Goal: Task Accomplishment & Management: Manage account settings

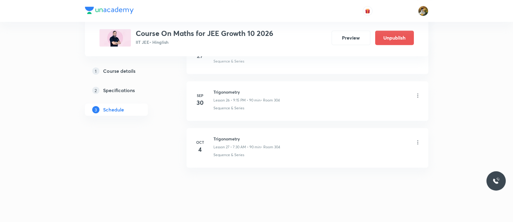
scroll to position [1525, 0]
click at [416, 93] on icon at bounding box center [418, 95] width 6 height 6
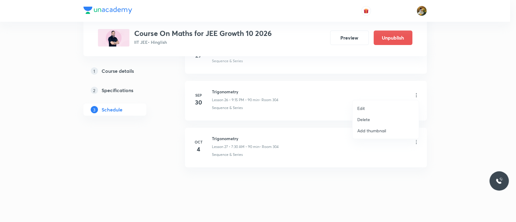
click at [366, 120] on p "Delete" at bounding box center [363, 119] width 13 height 6
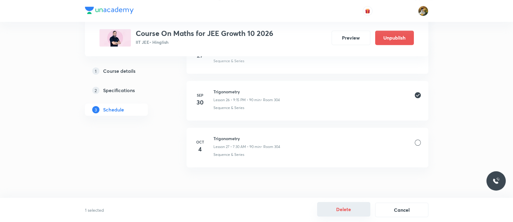
click at [341, 211] on button "Delete" at bounding box center [343, 209] width 53 height 15
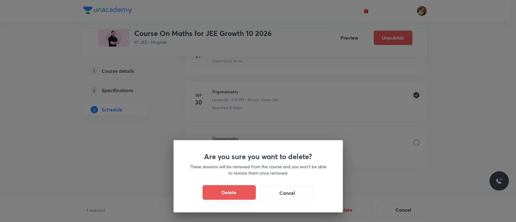
click at [241, 190] on button "Delete" at bounding box center [228, 192] width 53 height 15
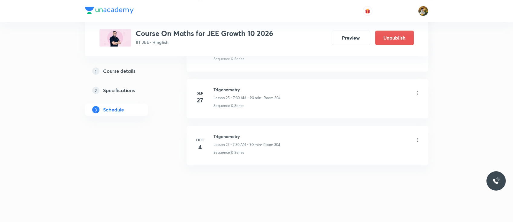
scroll to position [1478, 0]
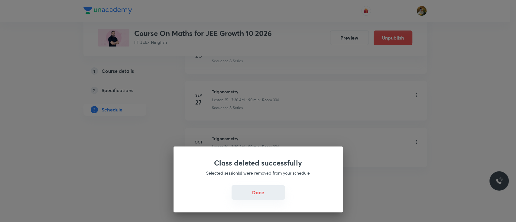
click at [264, 192] on button "Done" at bounding box center [257, 192] width 53 height 15
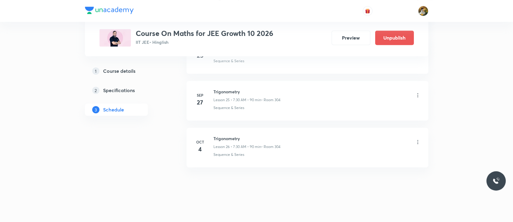
click at [222, 138] on h6 "Trigonometry" at bounding box center [246, 138] width 67 height 6
copy h6 "Trigonometry"
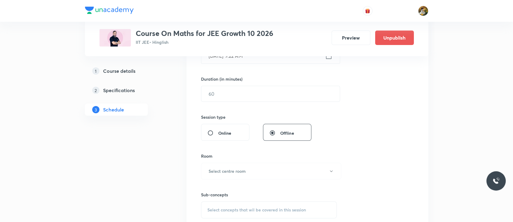
scroll to position [0, 0]
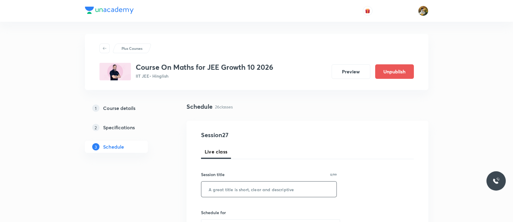
paste input "Trigonometry"
click at [247, 192] on input "text" at bounding box center [268, 189] width 135 height 15
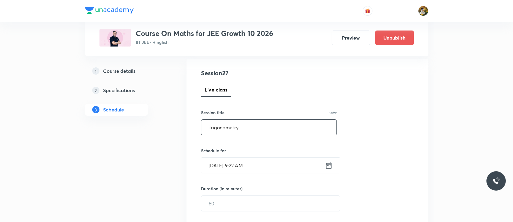
scroll to position [92, 0]
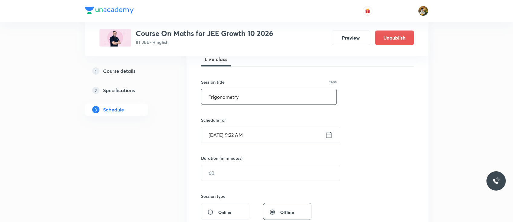
type input "Trigonometry"
click at [327, 134] on icon at bounding box center [329, 135] width 8 height 8
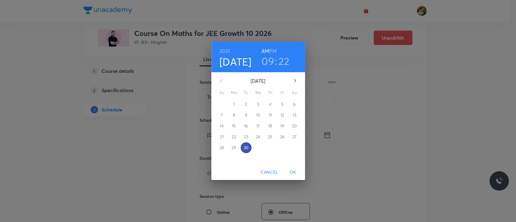
click at [249, 150] on span "30" at bounding box center [246, 148] width 11 height 6
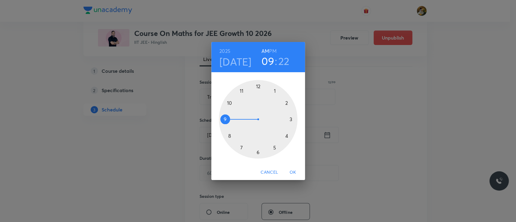
click at [222, 118] on div at bounding box center [258, 119] width 79 height 79
click at [258, 151] on div at bounding box center [258, 119] width 79 height 79
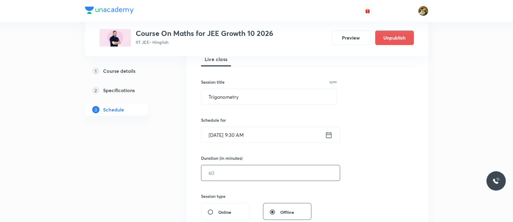
click at [249, 175] on input "text" at bounding box center [270, 172] width 138 height 15
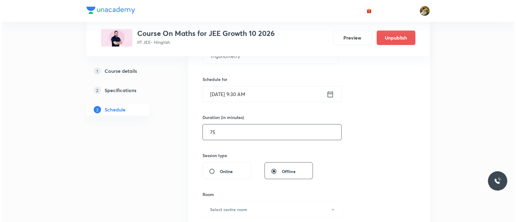
scroll to position [168, 0]
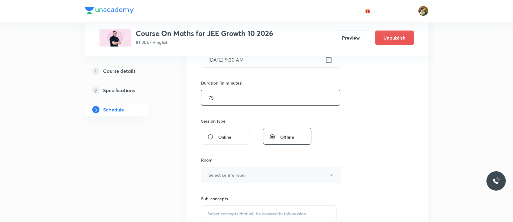
type input "75"
click at [246, 176] on button "Select centre room" at bounding box center [271, 175] width 140 height 17
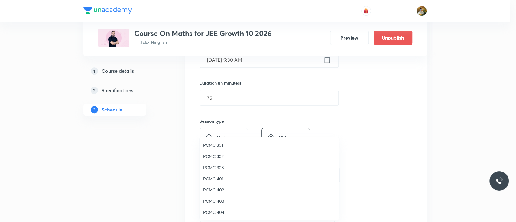
click at [246, 174] on li "PCMC 401" at bounding box center [269, 178] width 140 height 11
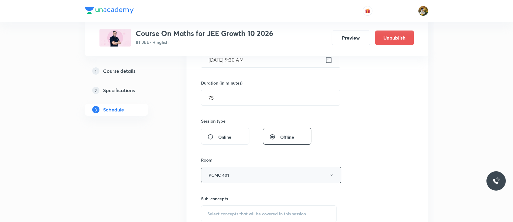
click at [235, 177] on button "PCMC 401" at bounding box center [271, 175] width 140 height 17
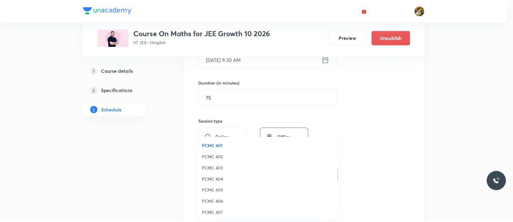
scroll to position [134, 0]
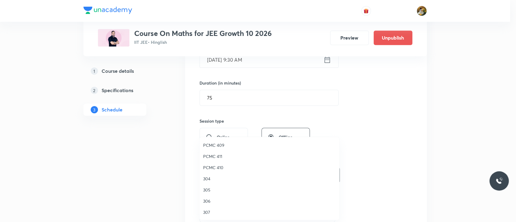
click at [206, 180] on span "304" at bounding box center [269, 179] width 132 height 6
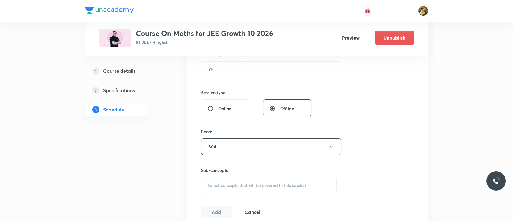
scroll to position [209, 0]
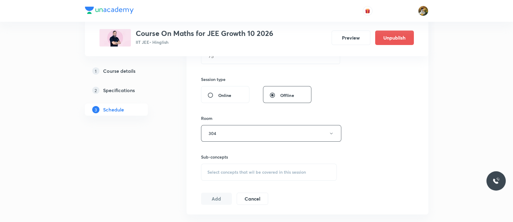
click at [272, 180] on div "Select concepts that wil be covered in this session" at bounding box center [269, 172] width 136 height 17
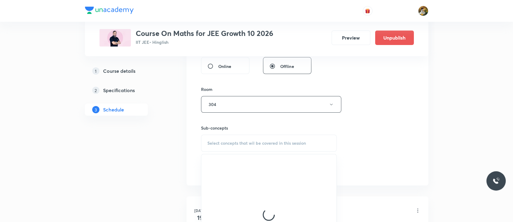
scroll to position [258, 0]
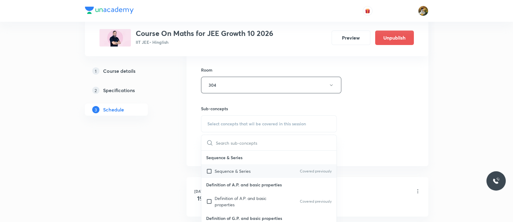
click at [230, 174] on div "Sequence & Series Covered previously" at bounding box center [268, 171] width 135 height 14
checkbox input "true"
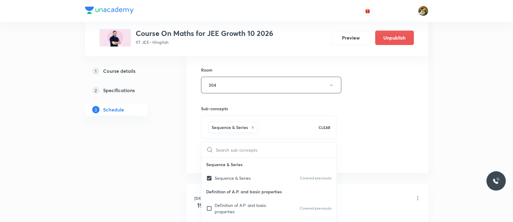
click at [387, 137] on div "Session 27 Live class Session title 12/99 Trigonometry ​ Schedule for [DATE] 9:…" at bounding box center [307, 18] width 213 height 291
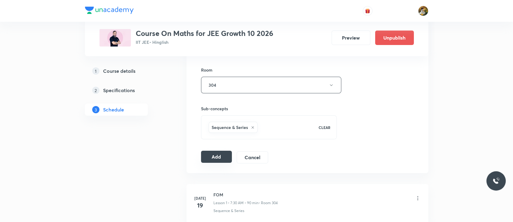
click at [215, 159] on button "Add" at bounding box center [216, 157] width 31 height 12
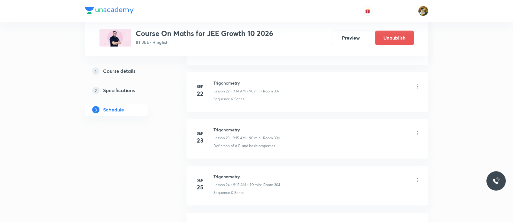
scroll to position [1248, 0]
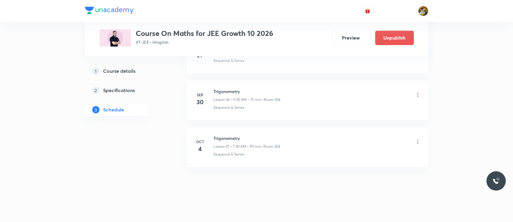
click at [418, 92] on icon at bounding box center [418, 95] width 6 height 6
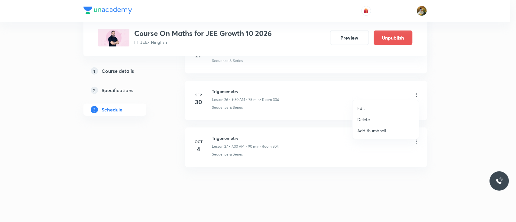
click at [380, 107] on li "Edit" at bounding box center [385, 108] width 66 height 11
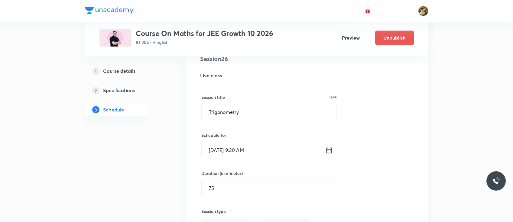
click at [260, 144] on input "[DATE] 9:30 AM" at bounding box center [264, 149] width 124 height 15
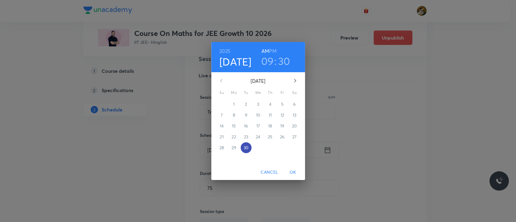
click at [248, 146] on p "30" at bounding box center [245, 148] width 5 height 6
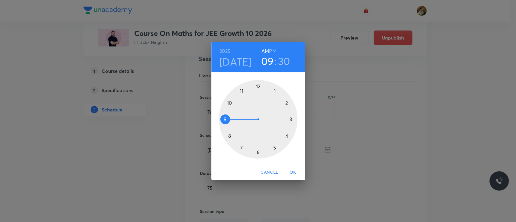
click at [221, 118] on div at bounding box center [258, 119] width 79 height 79
click at [273, 147] on div at bounding box center [258, 119] width 79 height 79
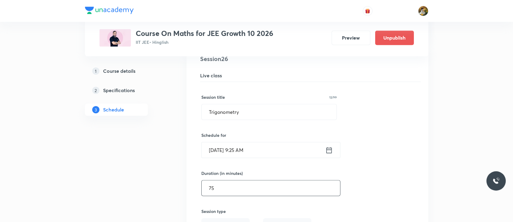
click at [247, 185] on input "75" at bounding box center [271, 187] width 138 height 15
type input "7"
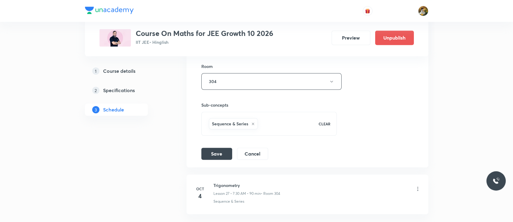
scroll to position [1472, 0]
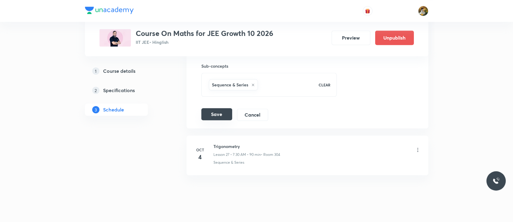
type input "80"
click at [213, 108] on button "Save" at bounding box center [216, 114] width 31 height 12
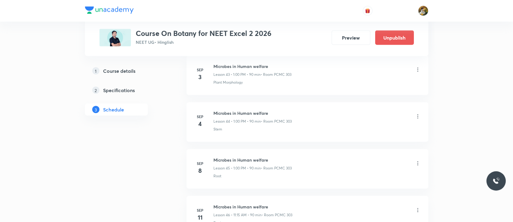
scroll to position [2507, 0]
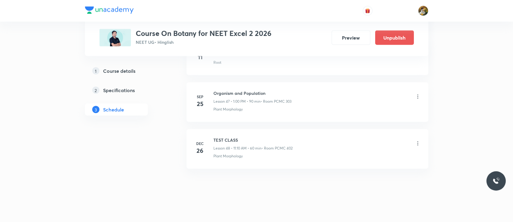
click at [244, 90] on h6 "Organism and Population" at bounding box center [252, 93] width 78 height 6
copy h6 "Organism and Population"
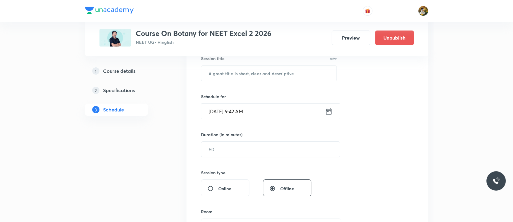
scroll to position [0, 0]
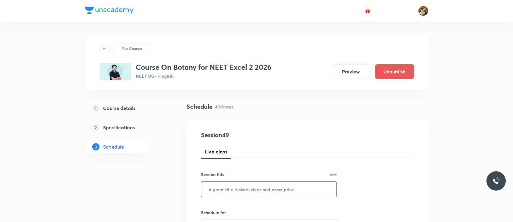
click at [259, 195] on input "text" at bounding box center [268, 189] width 135 height 15
paste input "Organism and Population"
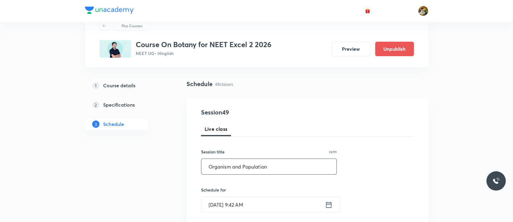
scroll to position [46, 0]
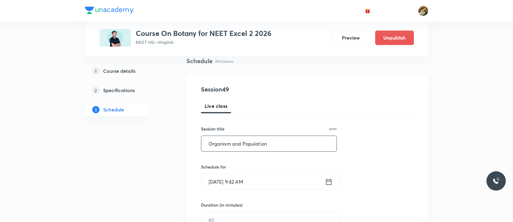
type input "Organism and Population"
click at [266, 173] on div "Schedule for Sep 30, 2025, 9:42 AM ​" at bounding box center [269, 177] width 136 height 26
click at [266, 176] on input "Sep 30, 2025, 9:42 AM" at bounding box center [263, 181] width 124 height 15
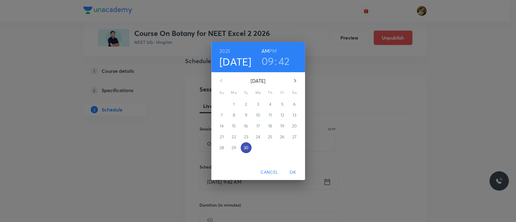
click at [249, 147] on span "30" at bounding box center [246, 148] width 11 height 6
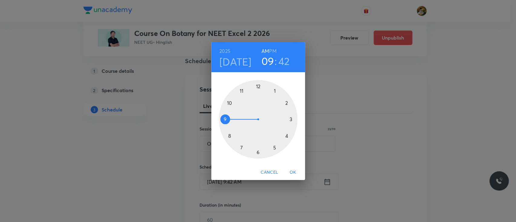
click at [241, 88] on div at bounding box center [258, 119] width 79 height 79
click at [265, 52] on h6 "AM" at bounding box center [265, 51] width 8 height 8
click at [292, 119] on div at bounding box center [258, 119] width 79 height 79
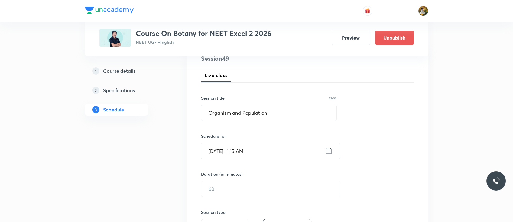
scroll to position [82, 0]
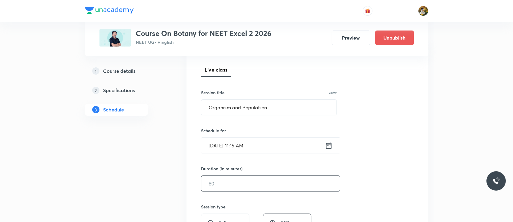
click at [234, 188] on input "text" at bounding box center [270, 183] width 138 height 15
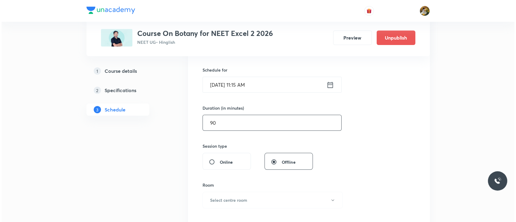
scroll to position [147, 0]
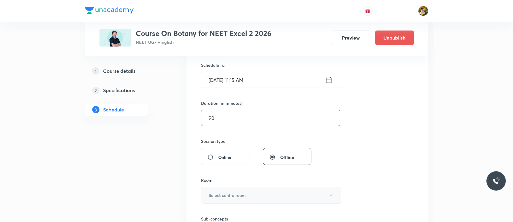
type input "90"
click at [234, 191] on button "Select centre room" at bounding box center [271, 195] width 140 height 17
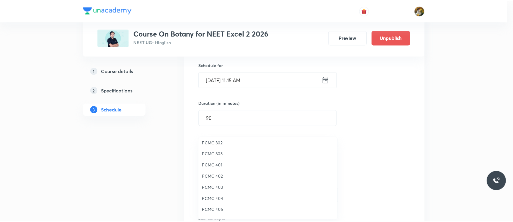
scroll to position [13, 0]
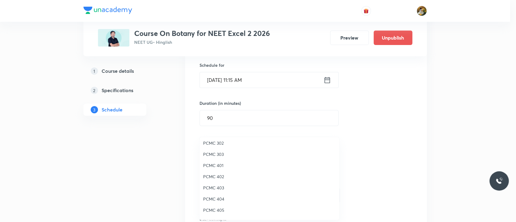
click at [215, 155] on span "PCMC 303" at bounding box center [269, 154] width 132 height 6
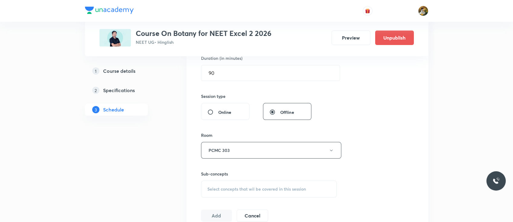
scroll to position [219, 0]
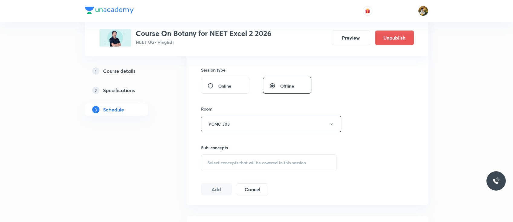
click at [220, 160] on span "Select concepts that wil be covered in this session" at bounding box center [256, 162] width 99 height 5
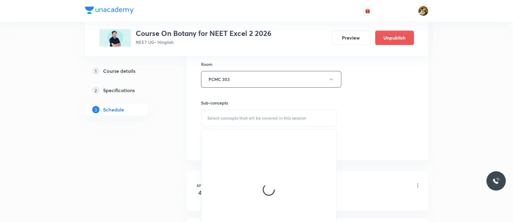
scroll to position [316, 0]
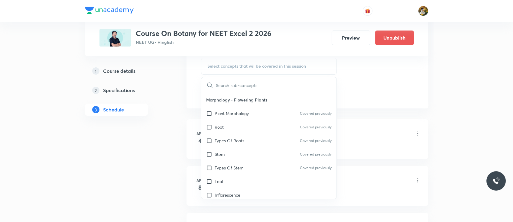
click at [228, 105] on p "Morphology - Flowering Plants" at bounding box center [268, 100] width 135 height 14
click at [229, 110] on p "Plant Morphology" at bounding box center [232, 113] width 34 height 6
checkbox input "true"
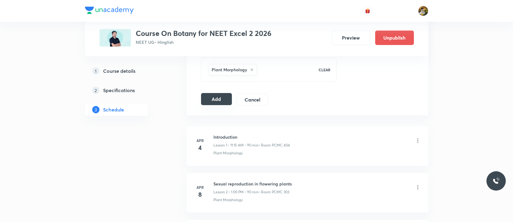
click at [227, 101] on button "Add" at bounding box center [216, 99] width 31 height 12
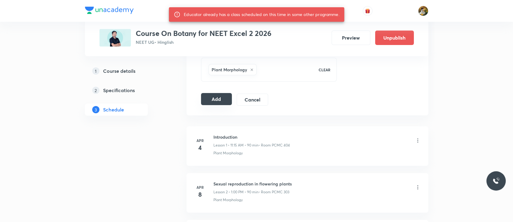
click at [213, 98] on button "Add" at bounding box center [216, 99] width 31 height 12
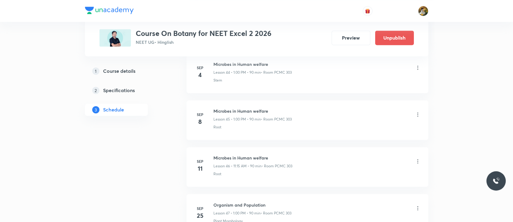
scroll to position [2277, 0]
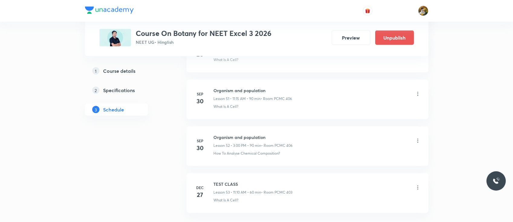
scroll to position [2697, 0]
click at [418, 92] on icon at bounding box center [418, 95] width 6 height 6
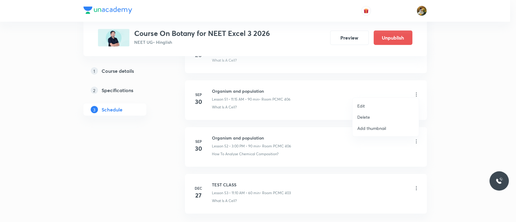
click at [364, 119] on p "Delete" at bounding box center [363, 117] width 13 height 6
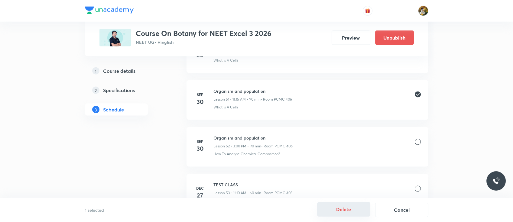
click at [351, 209] on button "Delete" at bounding box center [343, 209] width 53 height 15
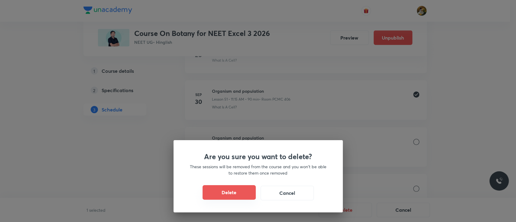
click at [240, 194] on button "Delete" at bounding box center [228, 192] width 53 height 15
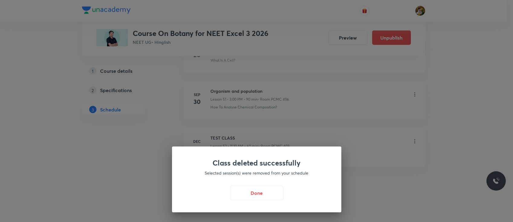
scroll to position [2694, 0]
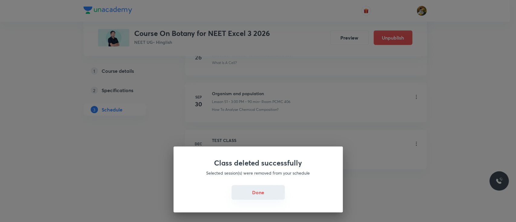
click at [258, 193] on button "Done" at bounding box center [257, 192] width 53 height 15
